Goal: Book appointment/travel/reservation

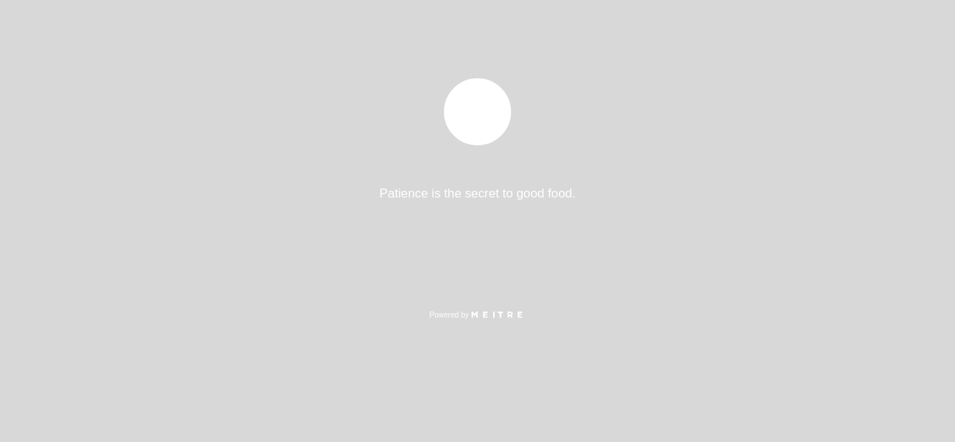
select select "pt"
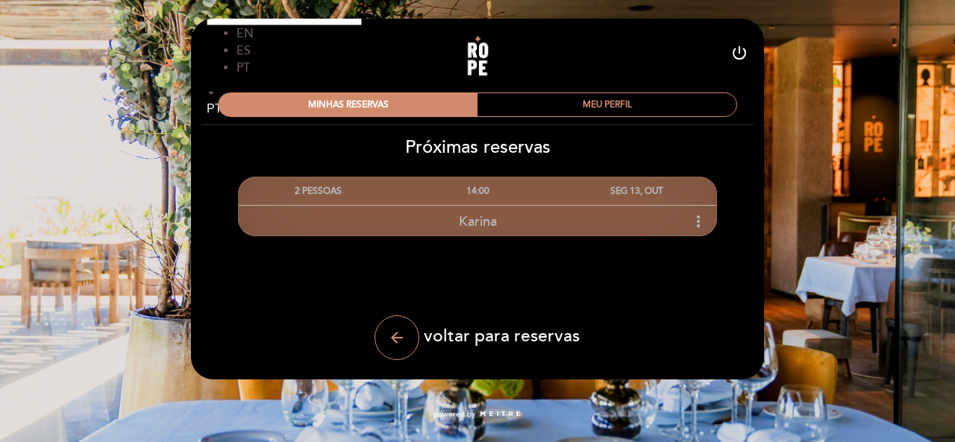
click at [704, 228] on icon "more_vert" at bounding box center [698, 222] width 18 height 18
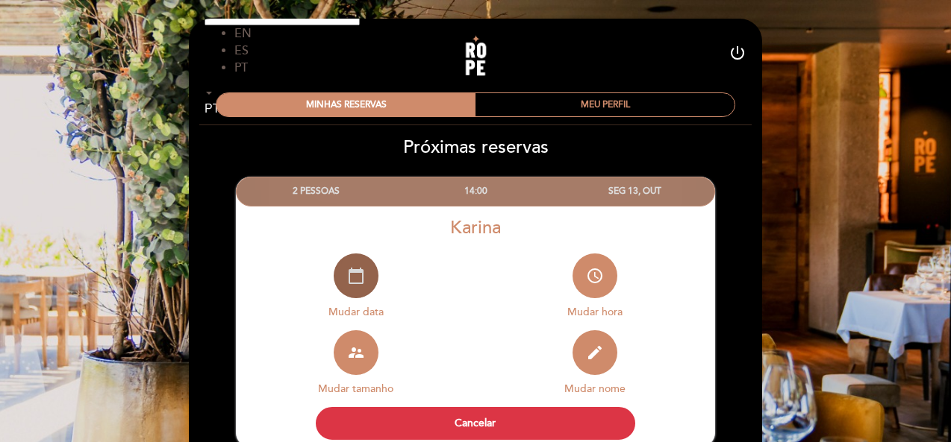
click at [355, 284] on icon "calendar_today" at bounding box center [356, 276] width 18 height 18
select select "pt"
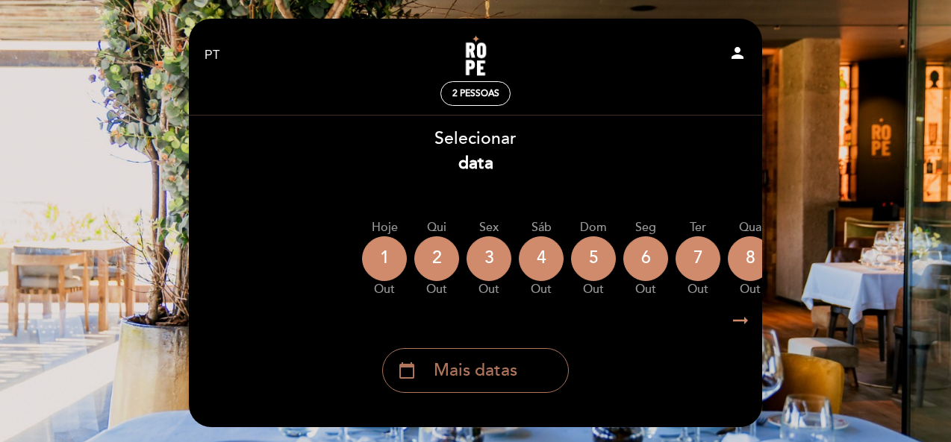
click at [464, 376] on span "Mais datas" at bounding box center [476, 371] width 84 height 25
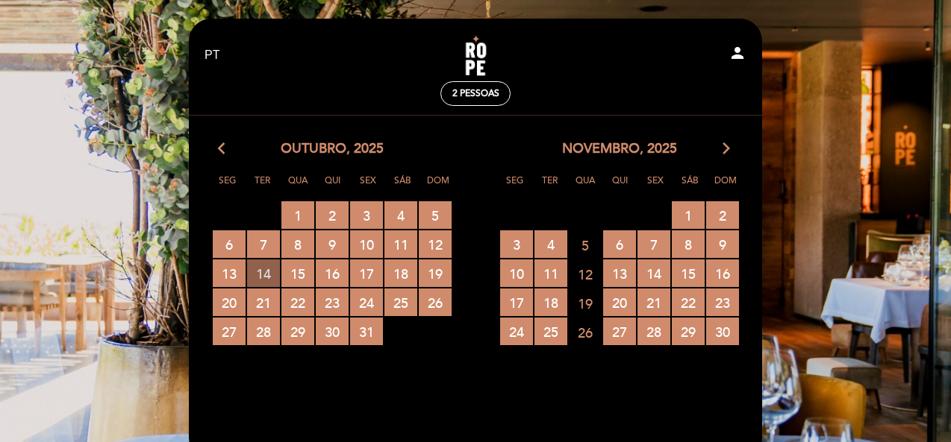
click at [266, 270] on span "14 RESERVAS DISPONÍVEIS" at bounding box center [263, 274] width 33 height 28
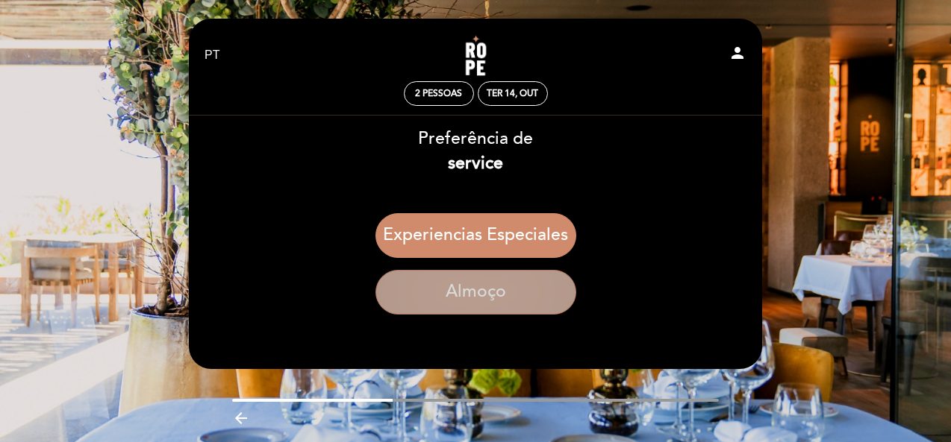
click at [473, 296] on button "Almoço" at bounding box center [475, 292] width 201 height 45
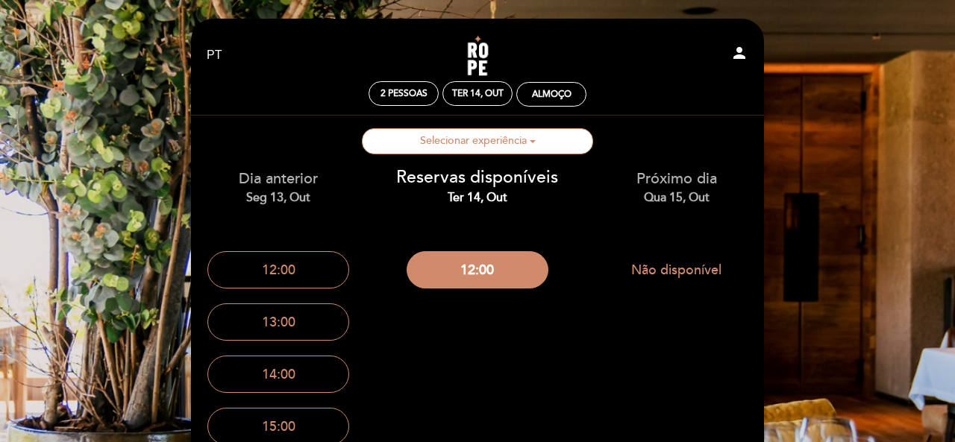
select select "pt"
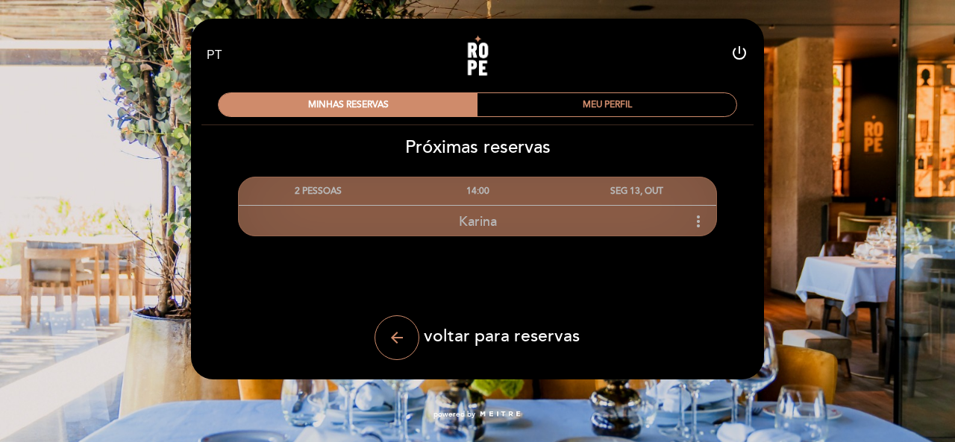
click at [702, 216] on icon "more_vert" at bounding box center [698, 222] width 18 height 18
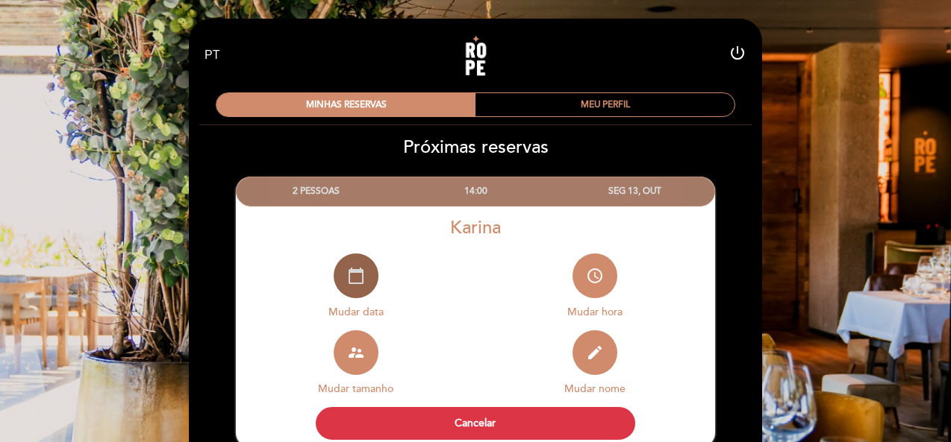
click at [360, 281] on icon "calendar_today" at bounding box center [356, 276] width 18 height 18
select select "pt"
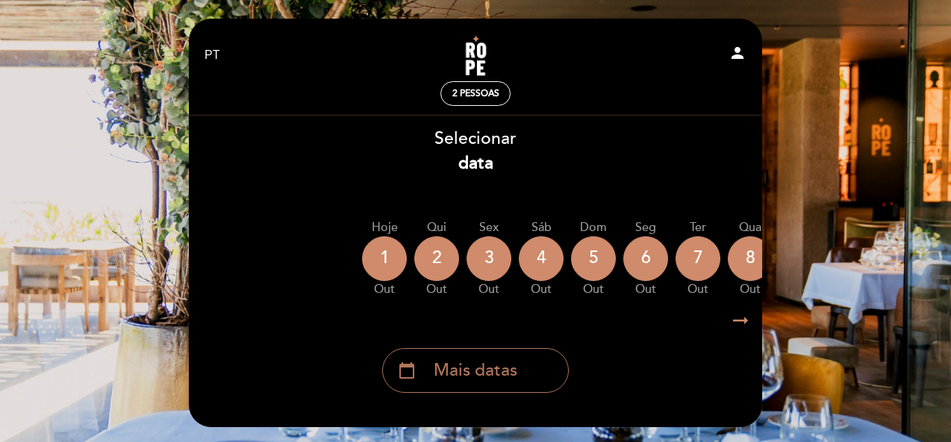
click at [506, 369] on span "Mais datas" at bounding box center [476, 371] width 84 height 25
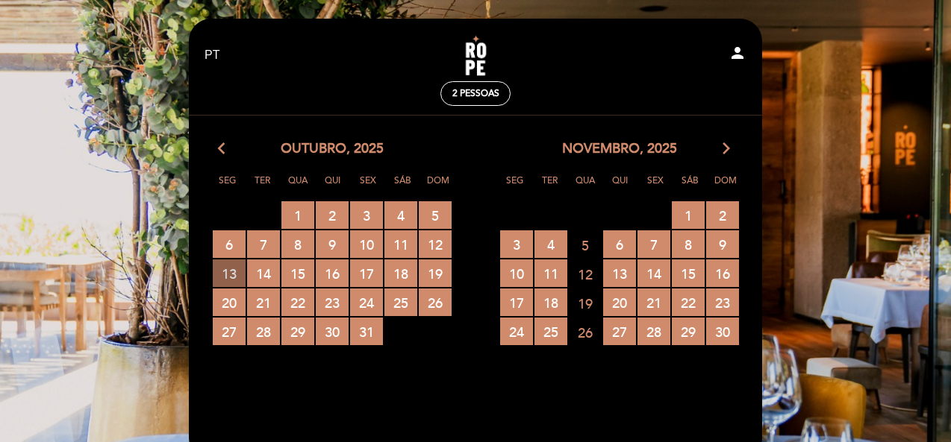
click at [234, 277] on span "13 RESERVAS DISPONÍVEIS" at bounding box center [229, 274] width 33 height 28
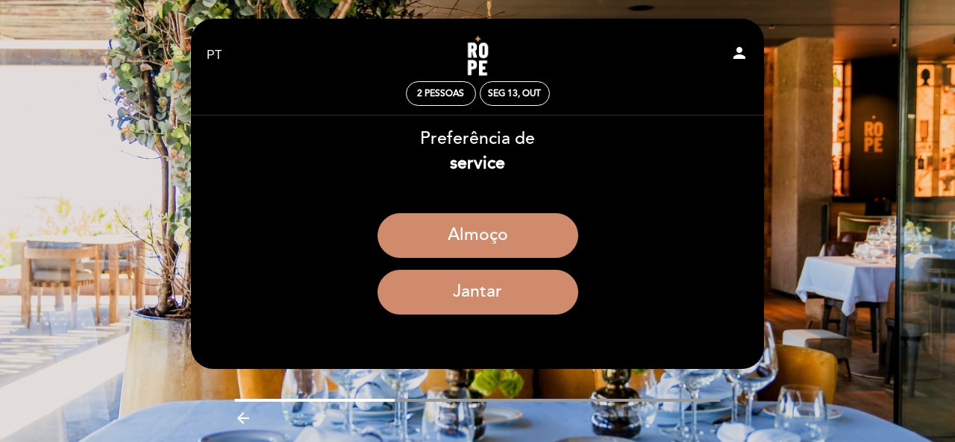
select select "pt"
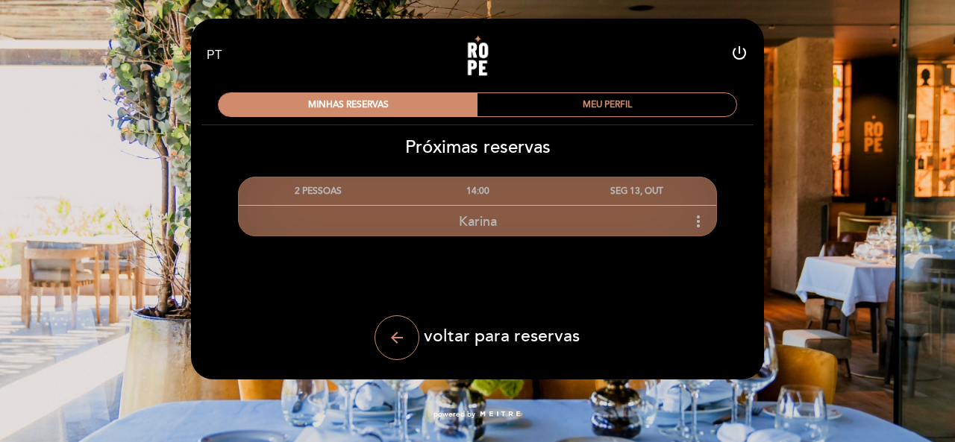
click at [694, 219] on icon "more_vert" at bounding box center [698, 222] width 18 height 18
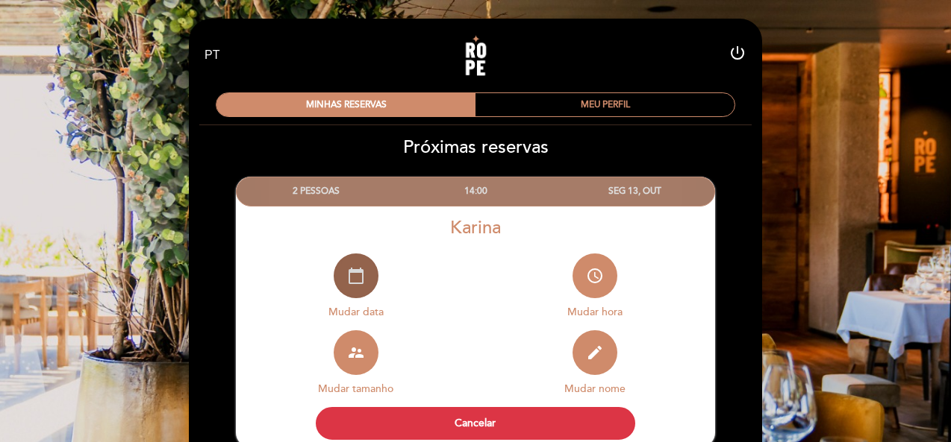
click at [366, 276] on button "calendar_today" at bounding box center [356, 276] width 45 height 45
select select "pt"
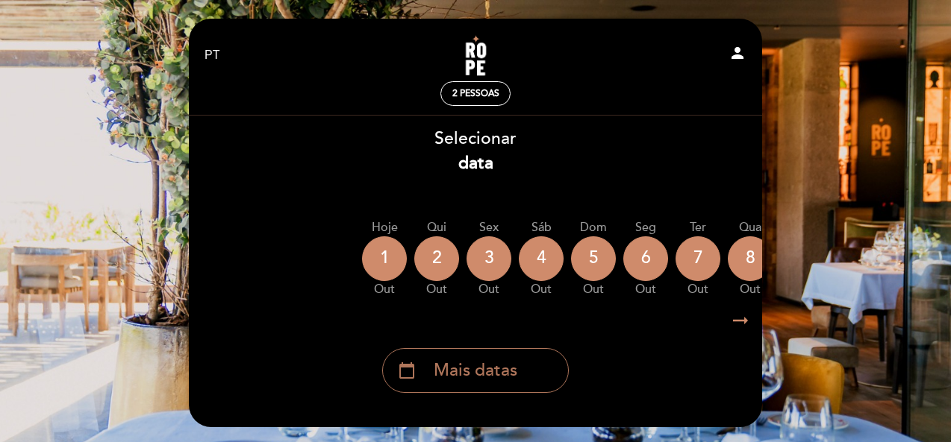
click at [477, 378] on span "Mais datas" at bounding box center [476, 371] width 84 height 25
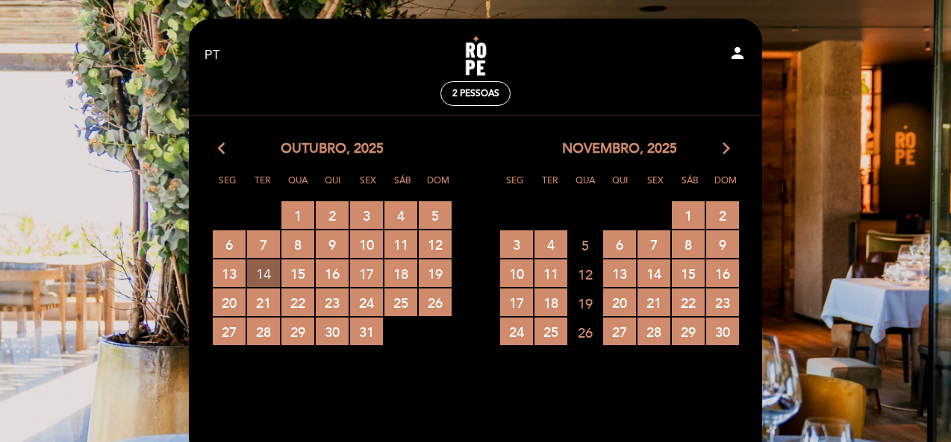
click at [272, 263] on span "14 RESERVAS DISPONÍVEIS" at bounding box center [263, 274] width 33 height 28
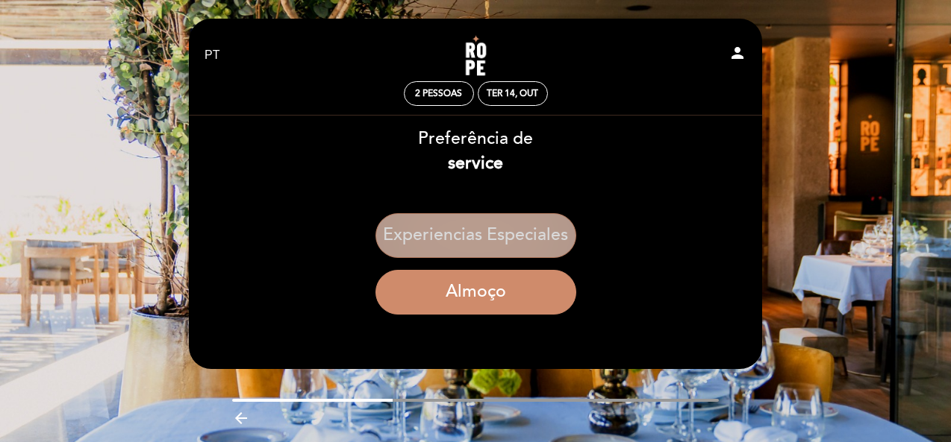
click at [522, 232] on button "Experiencias especiales" at bounding box center [475, 235] width 201 height 45
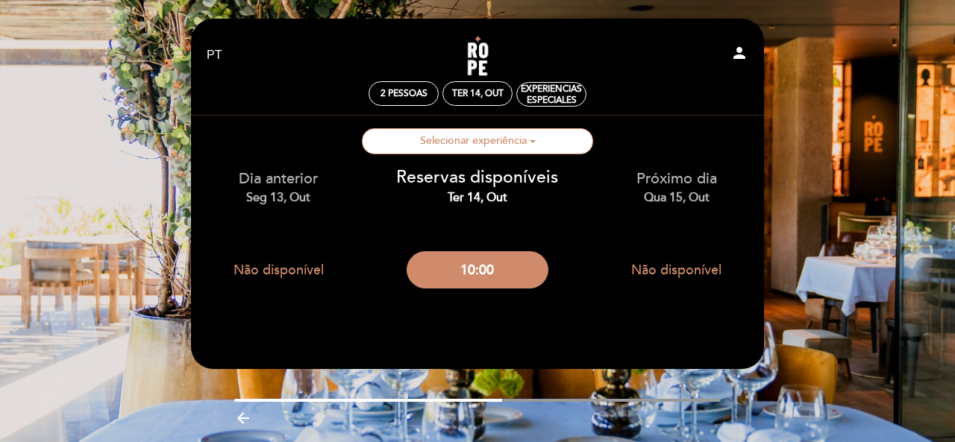
select select "pt"
